Goal: Task Accomplishment & Management: Manage account settings

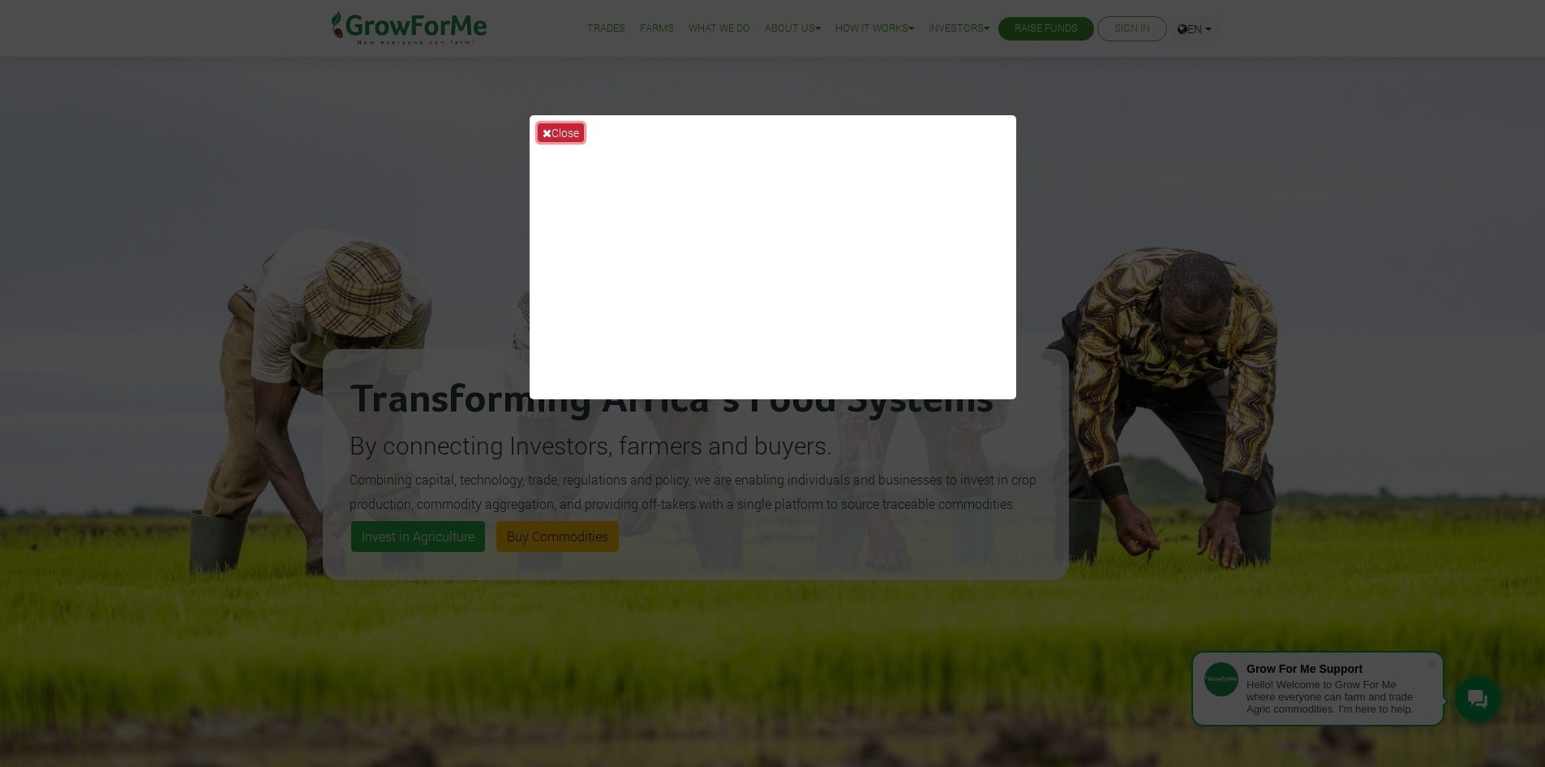
click at [564, 135] on button "Close" at bounding box center [561, 132] width 46 height 19
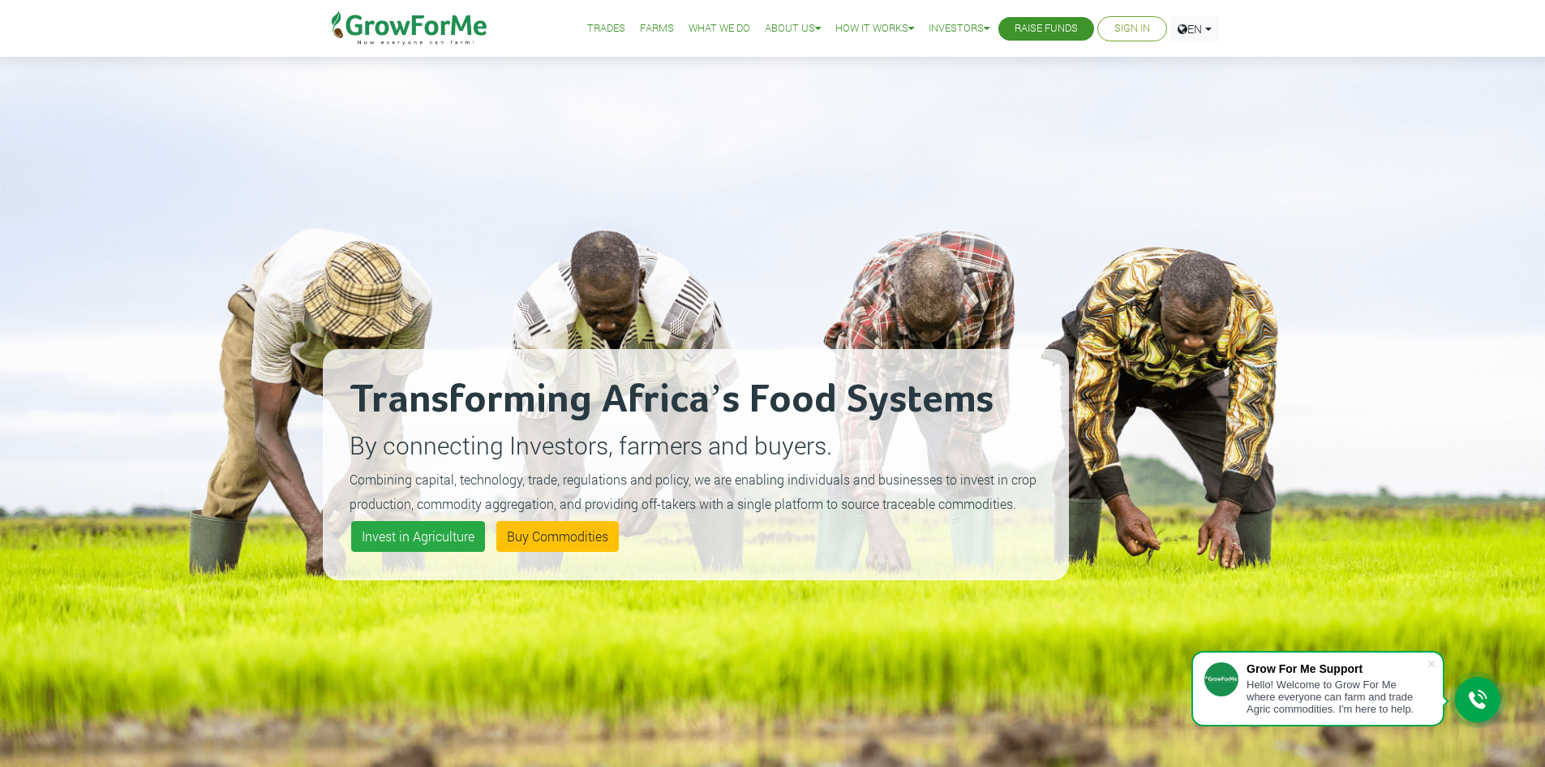
click at [1116, 28] on link "Sign In" at bounding box center [1133, 28] width 36 height 17
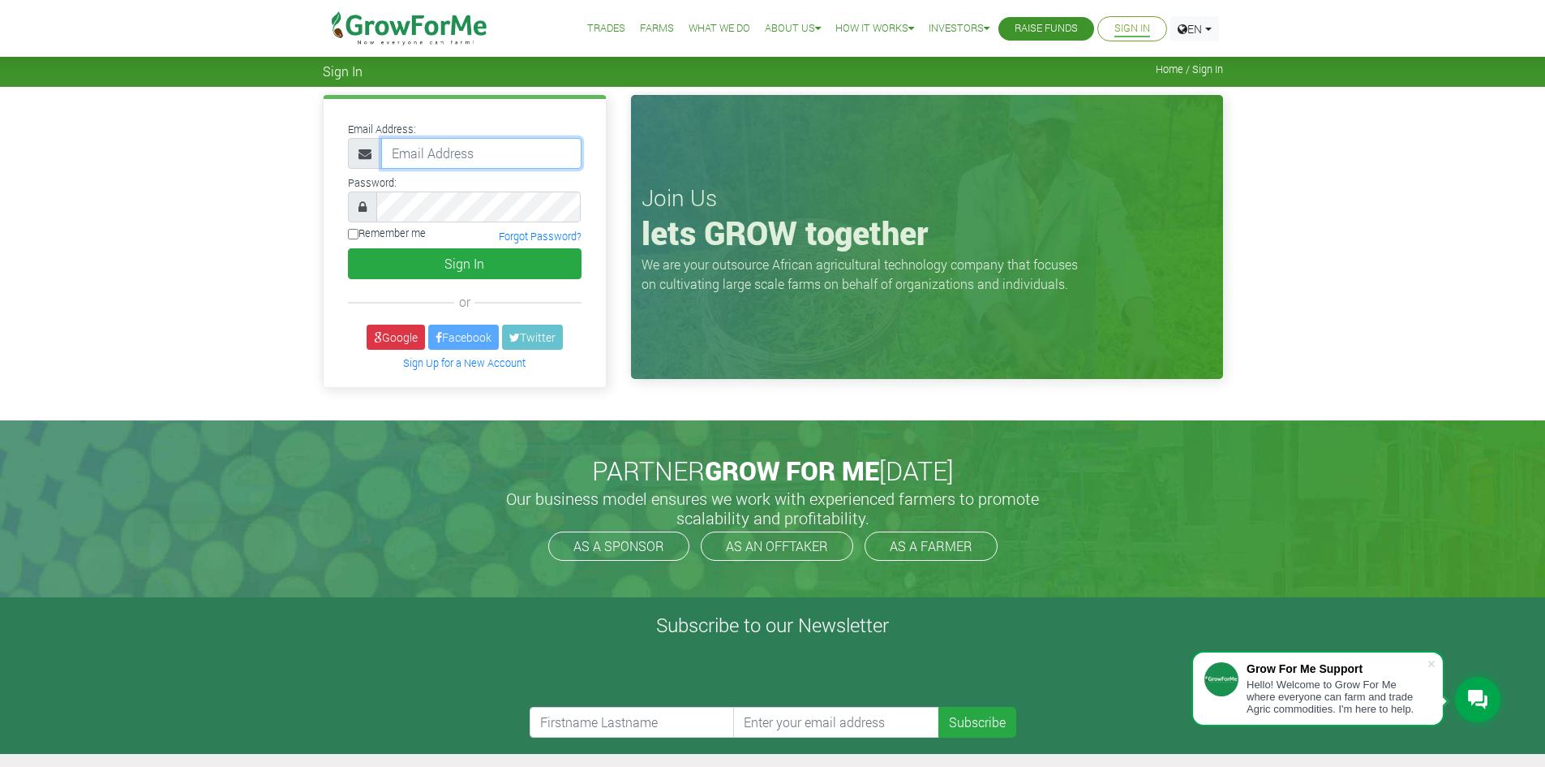
click at [485, 161] on input "email" at bounding box center [481, 153] width 200 height 31
paste input "[EMAIL_ADDRESS][DOMAIN_NAME]"
type input "[EMAIL_ADDRESS][DOMAIN_NAME]"
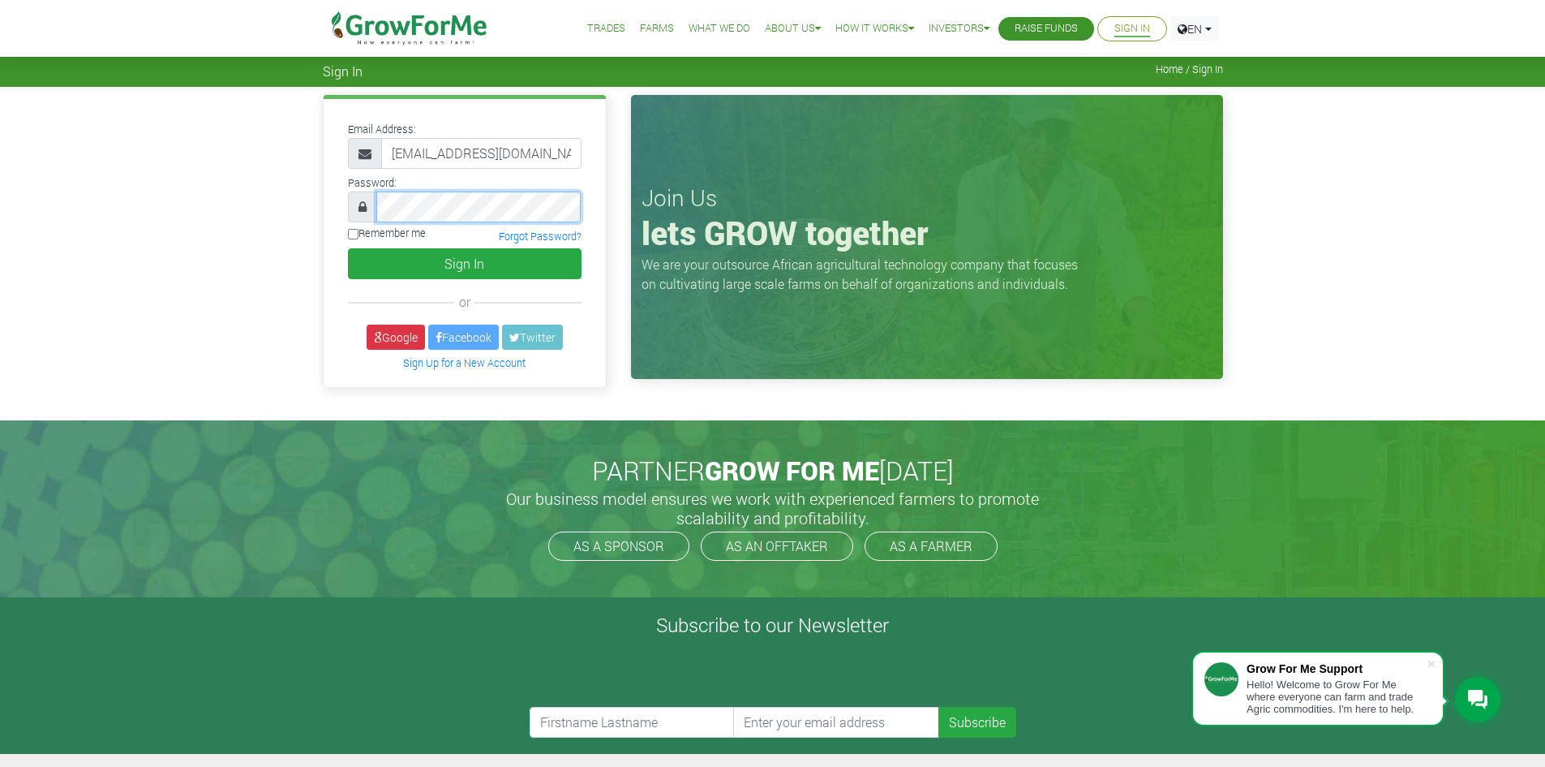
click at [348, 248] on button "Sign In" at bounding box center [465, 263] width 234 height 31
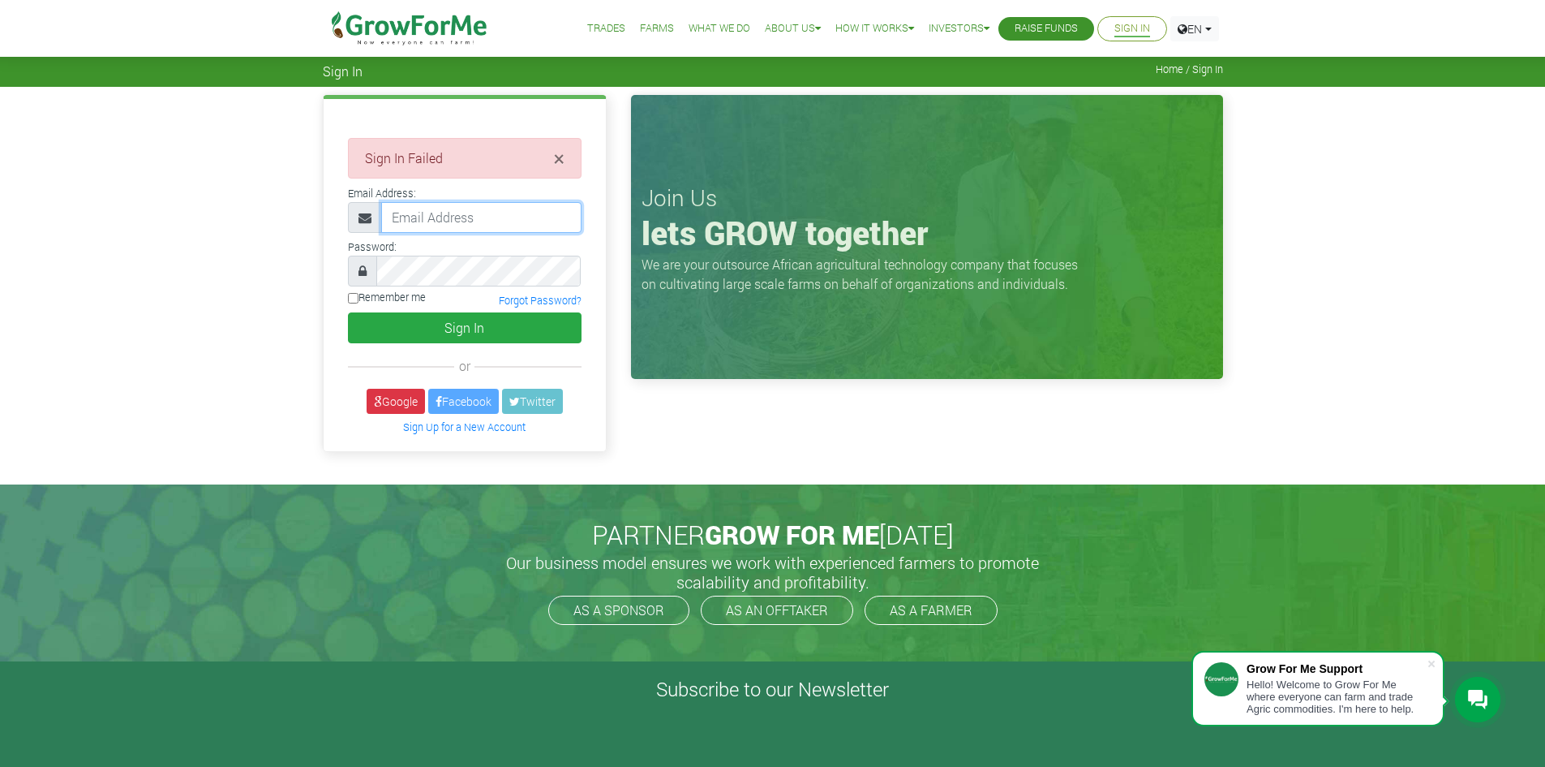
click at [498, 213] on input "email" at bounding box center [481, 217] width 200 height 31
paste input "[EMAIL_ADDRESS][DOMAIN_NAME]"
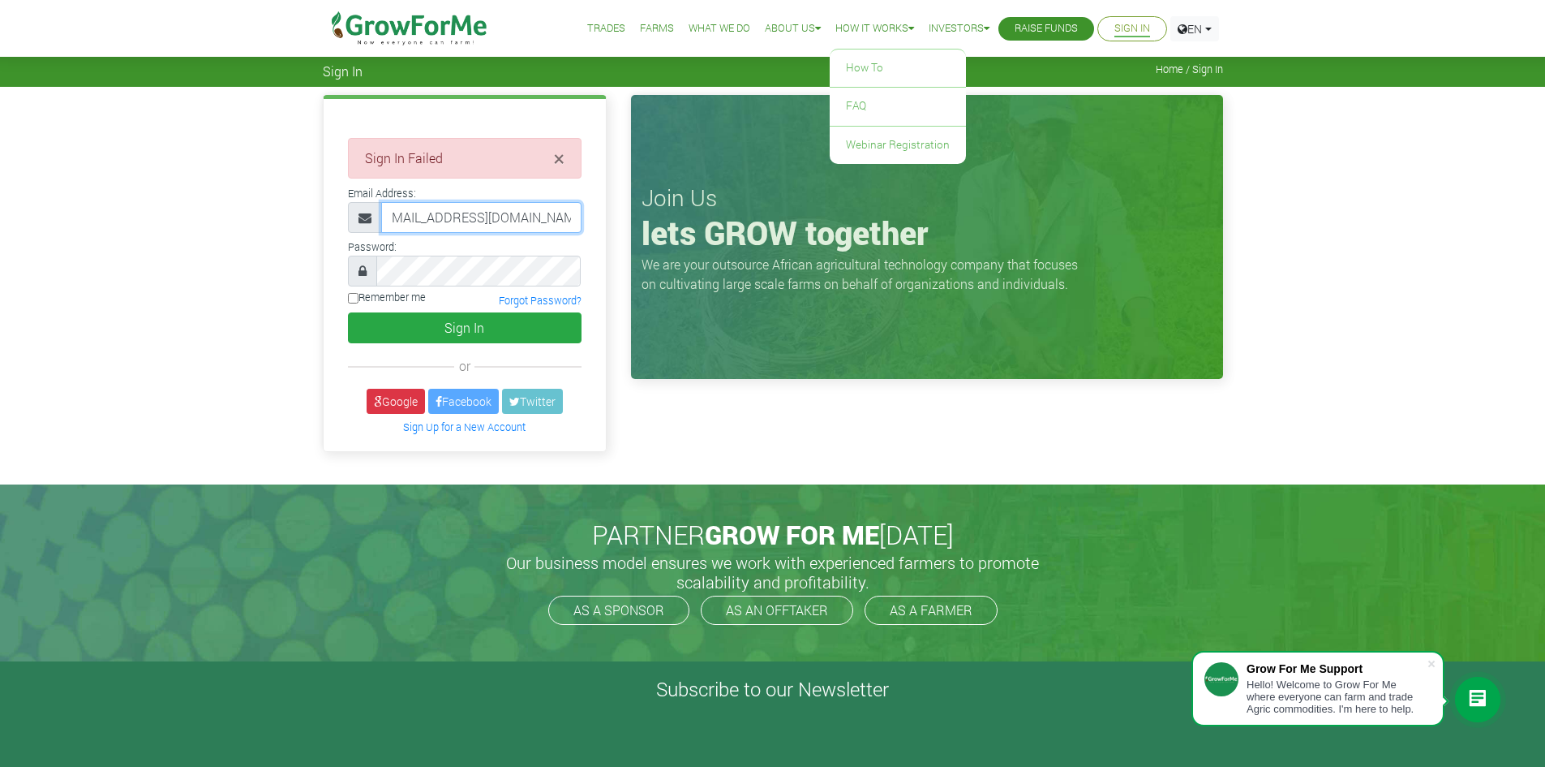
type input "[EMAIL_ADDRESS][DOMAIN_NAME]"
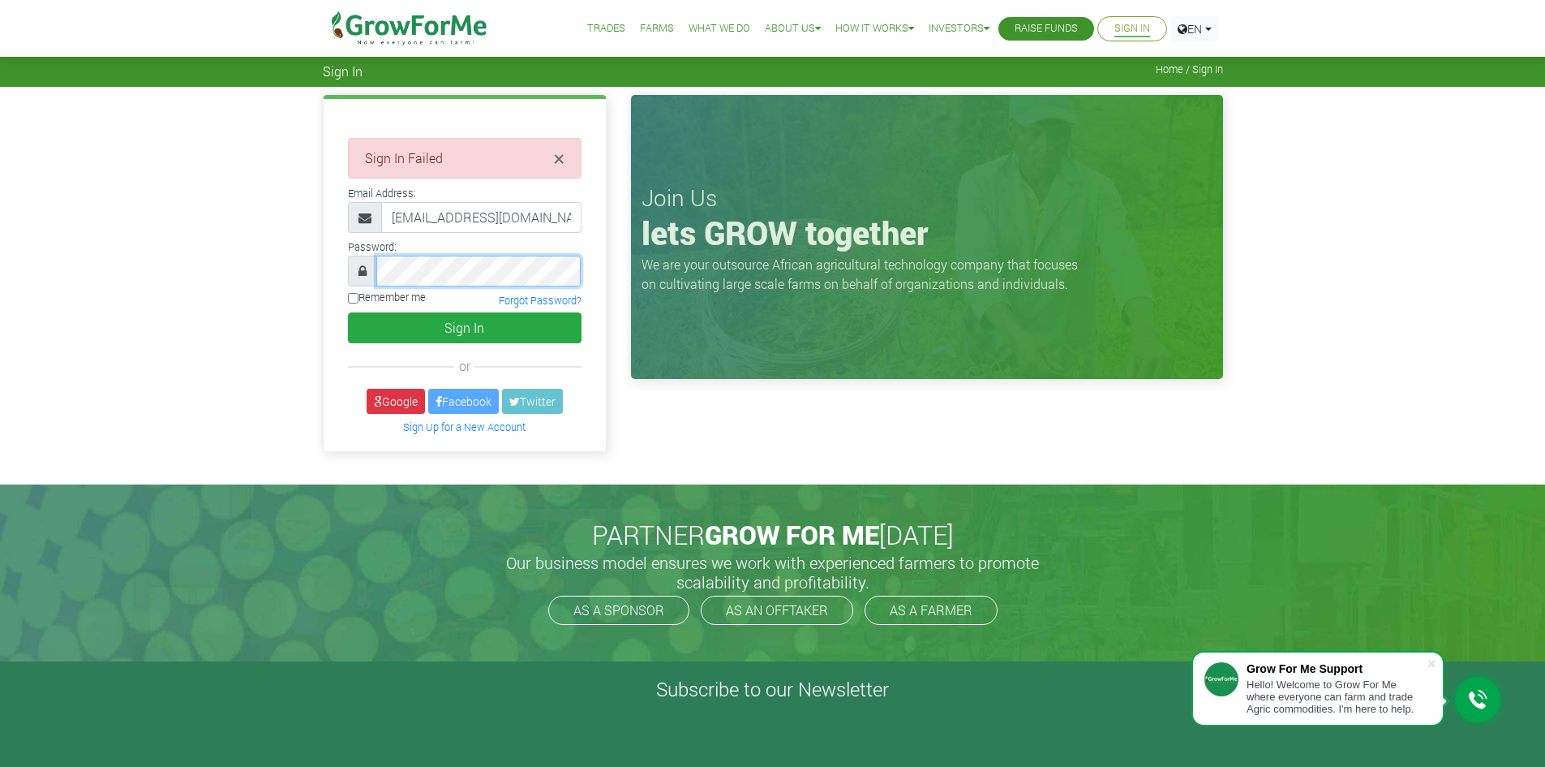
click at [348, 312] on button "Sign In" at bounding box center [465, 327] width 234 height 31
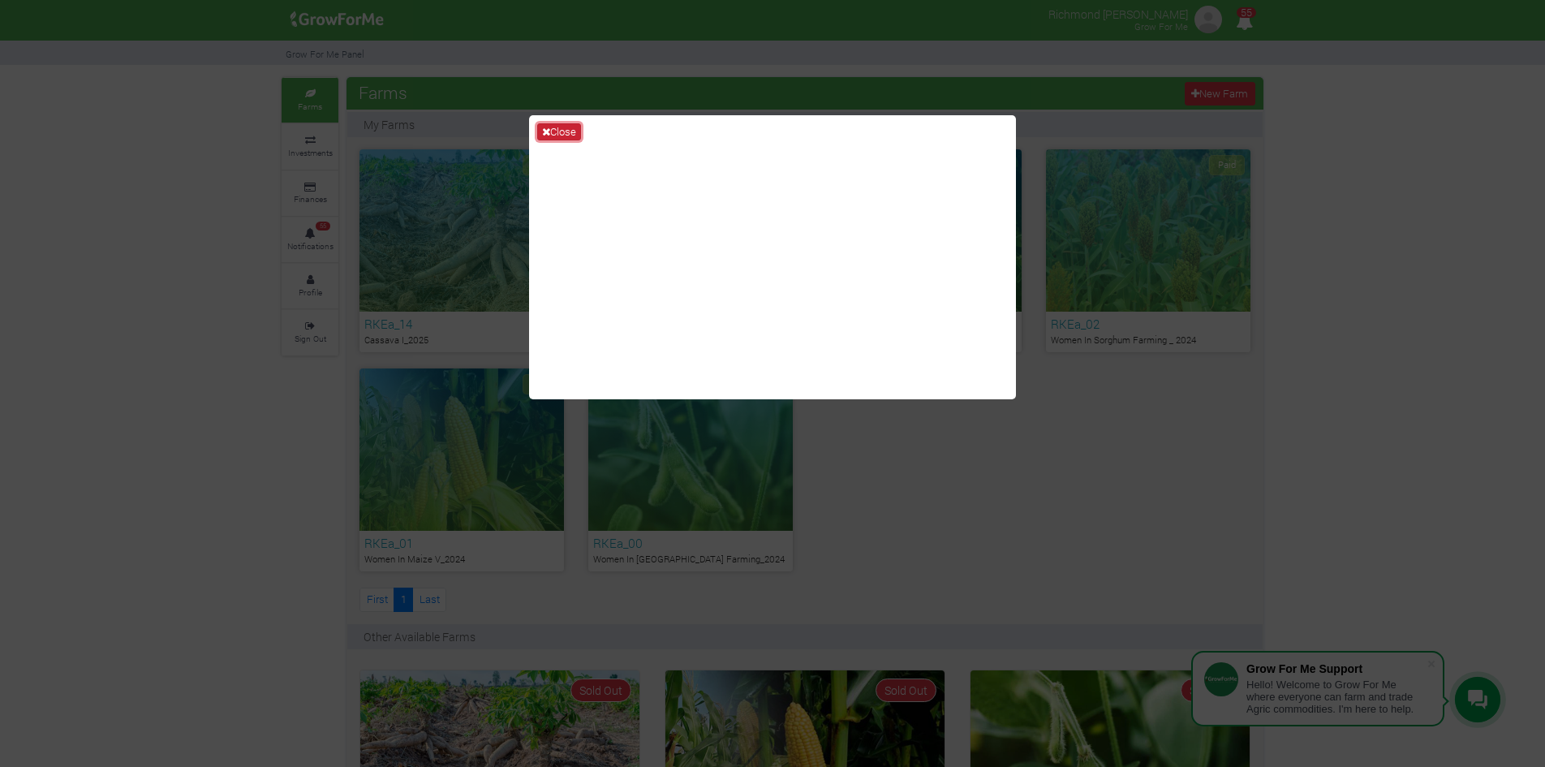
click at [552, 135] on button "Close" at bounding box center [559, 132] width 44 height 18
